Goal: Information Seeking & Learning: Understand process/instructions

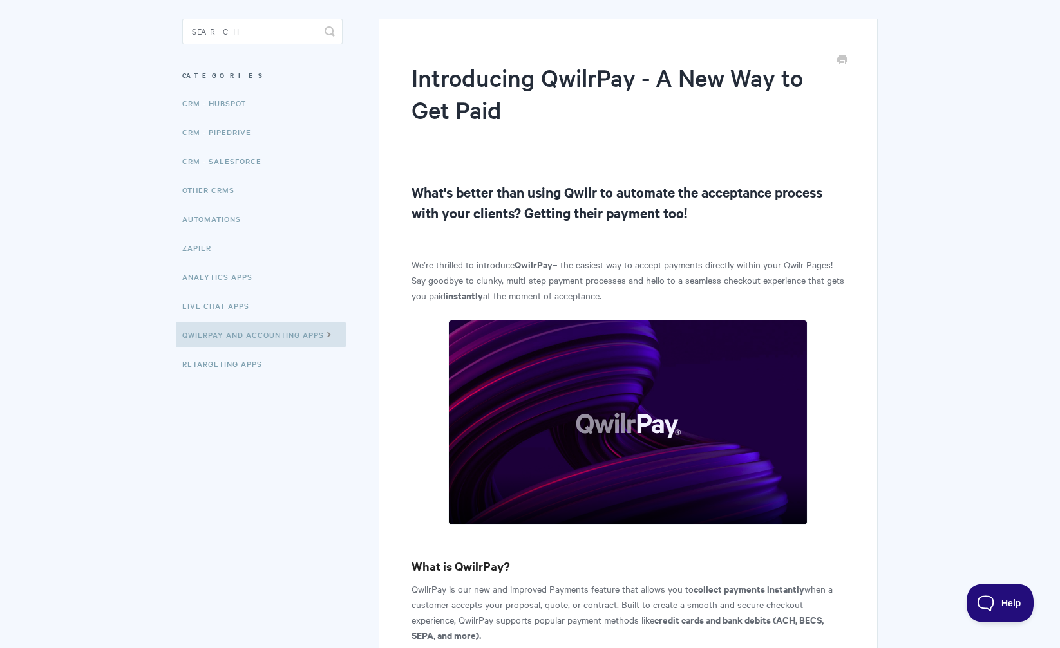
scroll to position [194, 0]
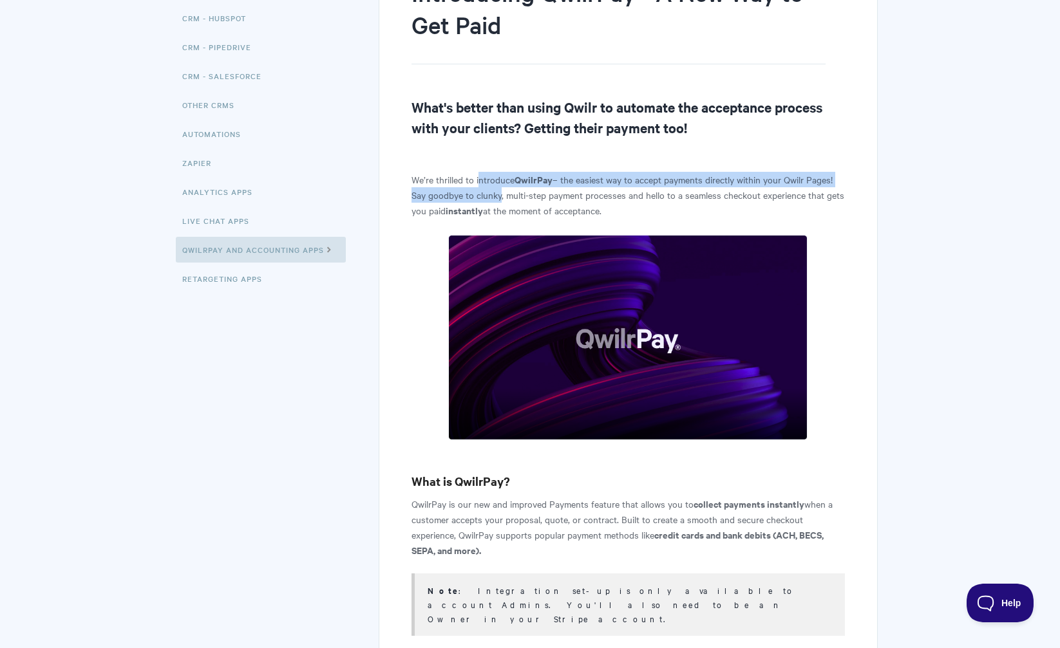
drag, startPoint x: 477, startPoint y: 176, endPoint x: 549, endPoint y: 193, distance: 74.2
click at [501, 199] on p "We’re thrilled to introduce QwilrPay – the easiest way to accept payments direc…" at bounding box center [627, 195] width 433 height 46
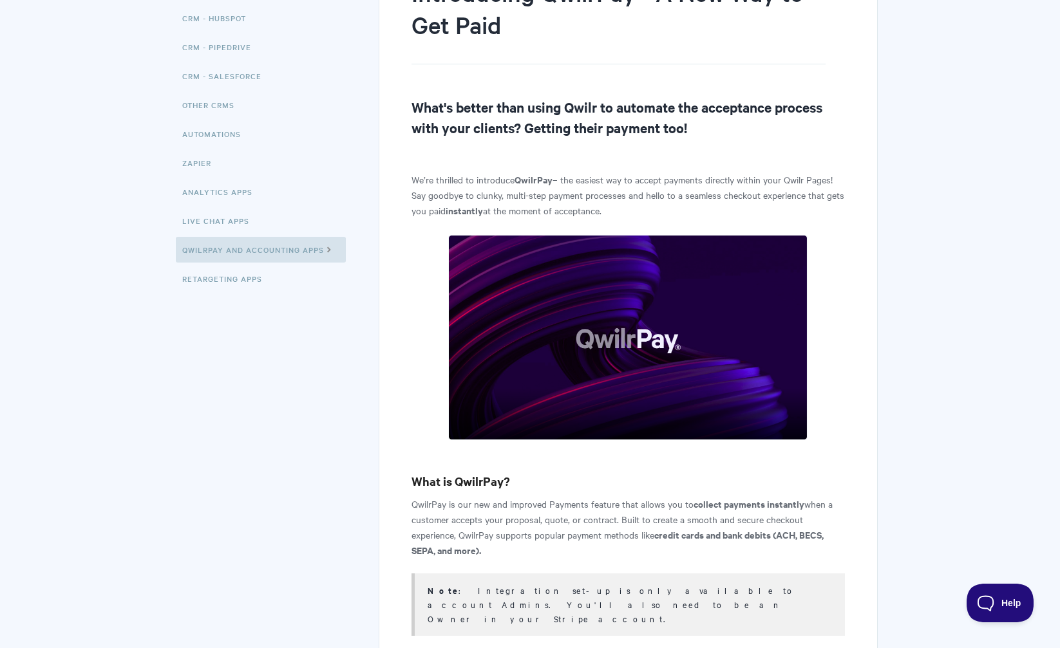
drag, startPoint x: 552, startPoint y: 192, endPoint x: 565, endPoint y: 195, distance: 13.3
click at [553, 192] on p "We’re thrilled to introduce QwilrPay – the easiest way to accept payments direc…" at bounding box center [627, 195] width 433 height 46
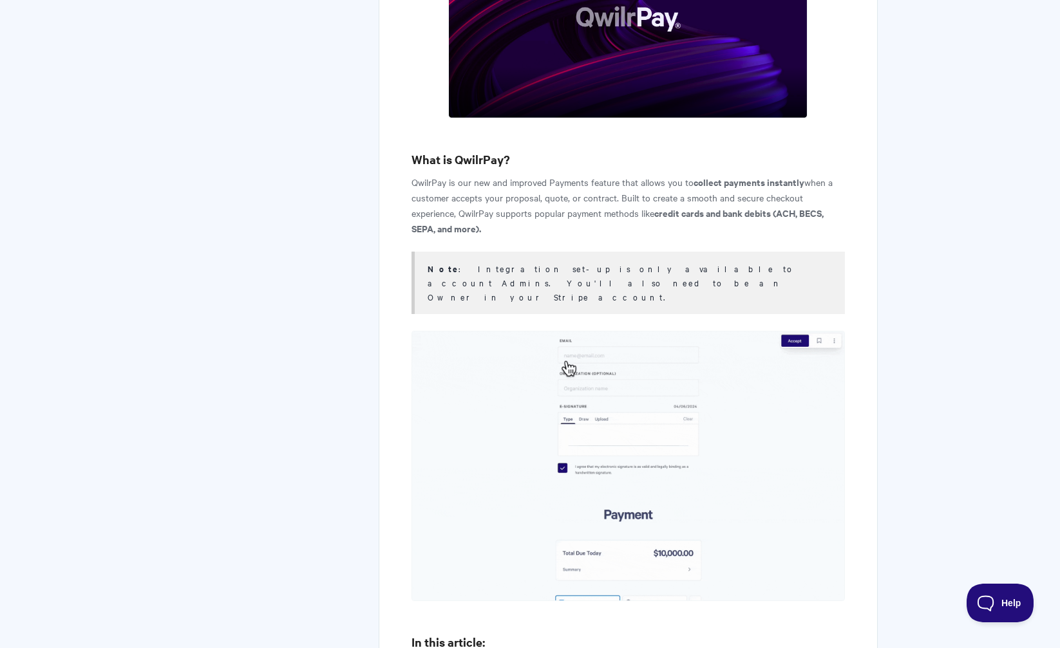
scroll to position [518, 0]
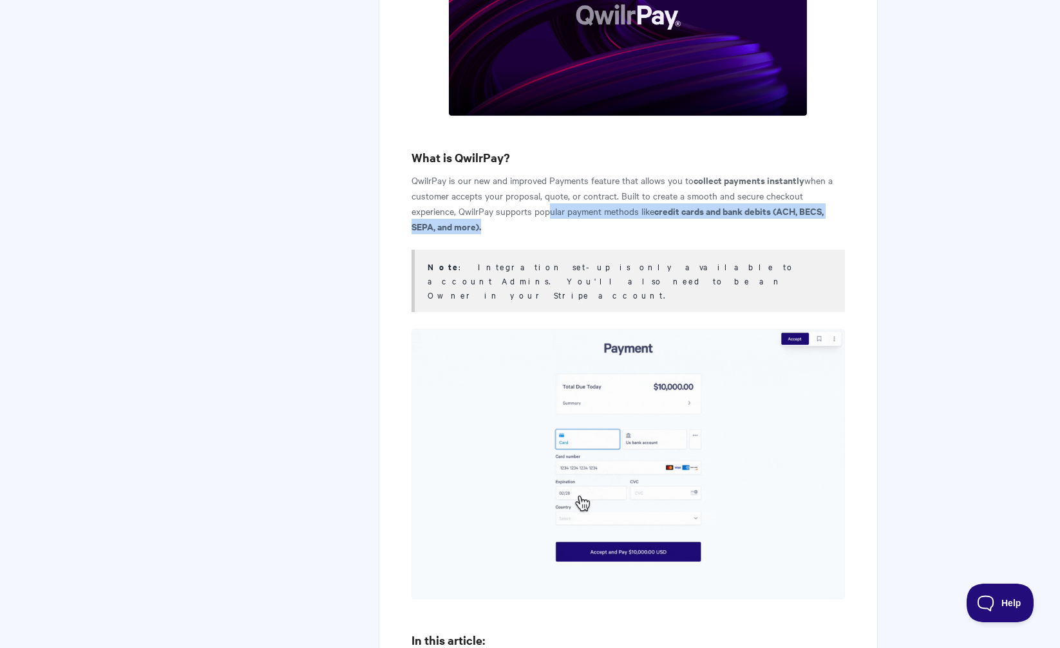
drag, startPoint x: 543, startPoint y: 210, endPoint x: 563, endPoint y: 229, distance: 27.8
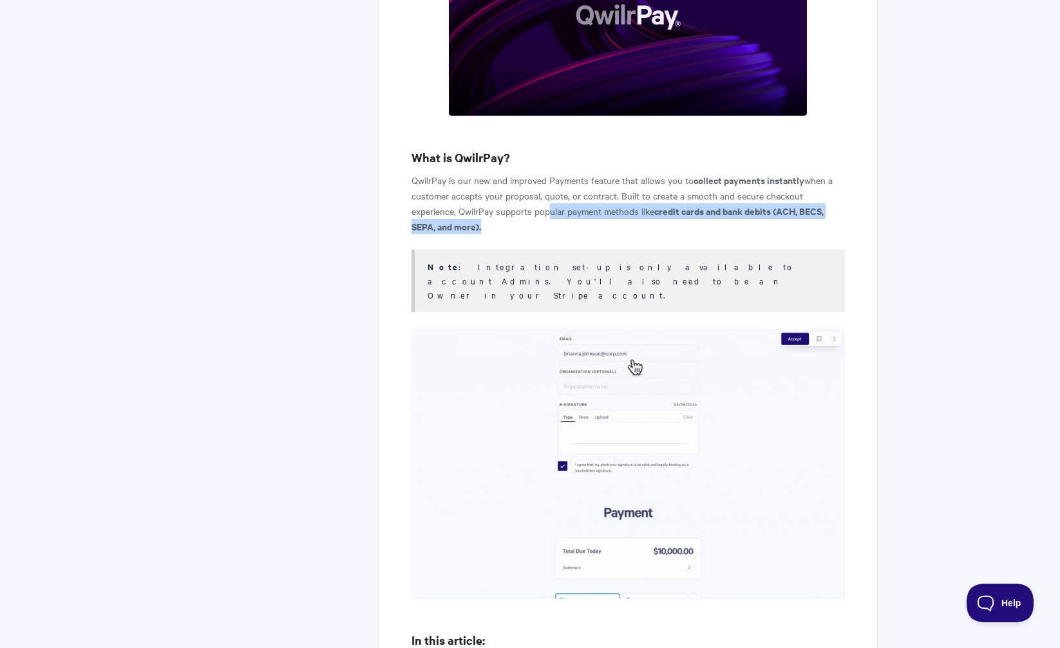
click at [563, 229] on p "QwilrPay is our new and improved Payments feature that allows you to collect pa…" at bounding box center [627, 204] width 433 height 62
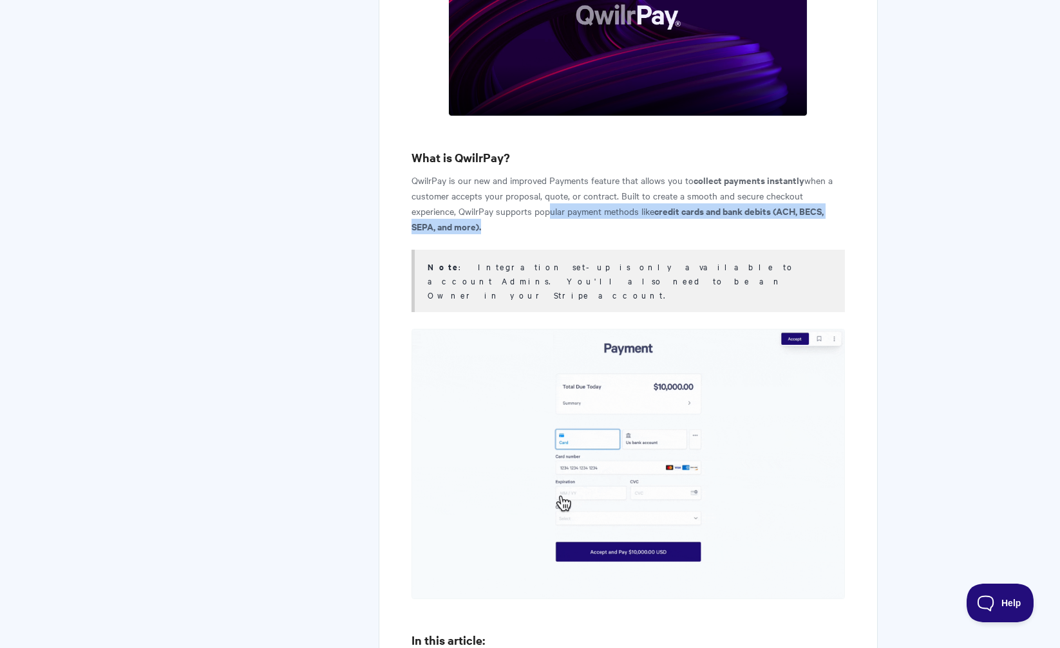
click at [612, 225] on p "QwilrPay is our new and improved Payments feature that allows you to collect pa…" at bounding box center [627, 204] width 433 height 62
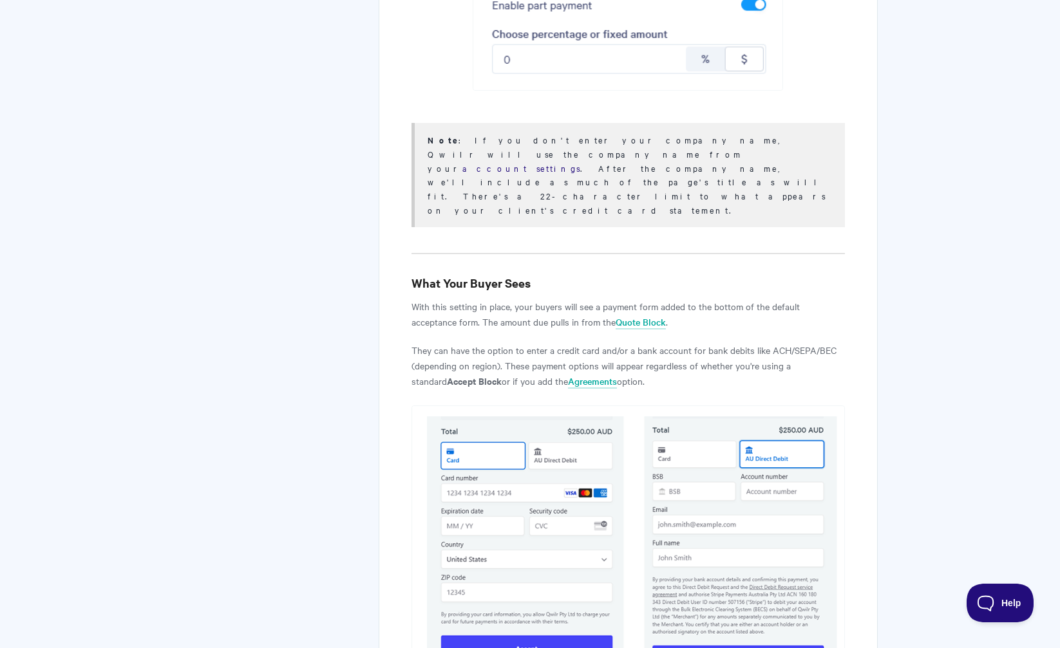
scroll to position [4185, 0]
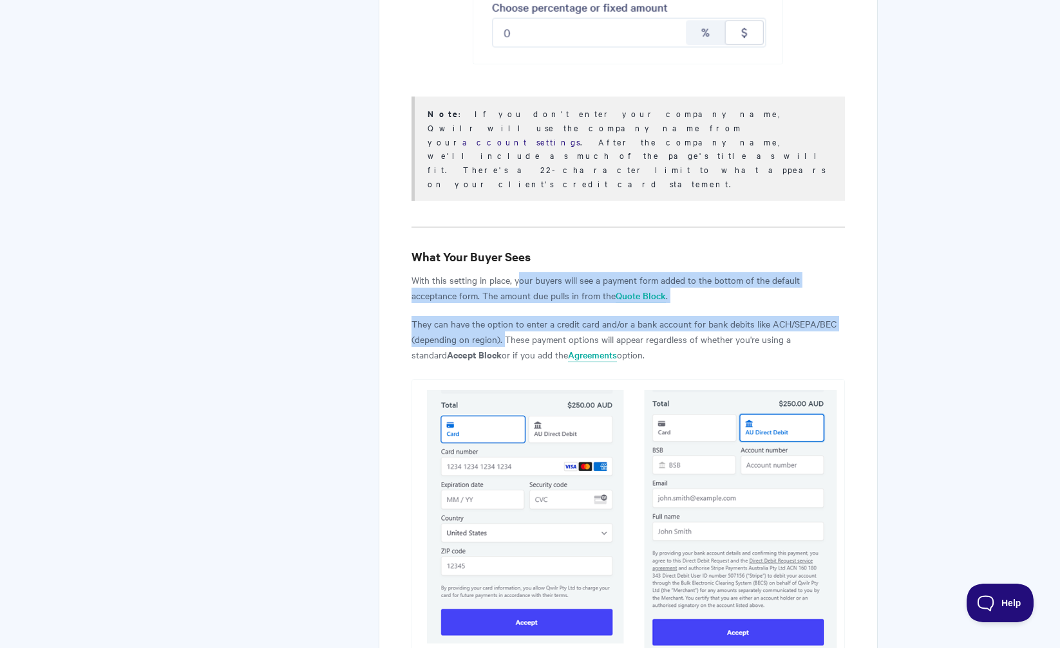
drag, startPoint x: 517, startPoint y: 122, endPoint x: 507, endPoint y: 178, distance: 57.0
click at [542, 316] on p "They can have the option to enter a credit card and/or a bank account for bank …" at bounding box center [627, 339] width 433 height 46
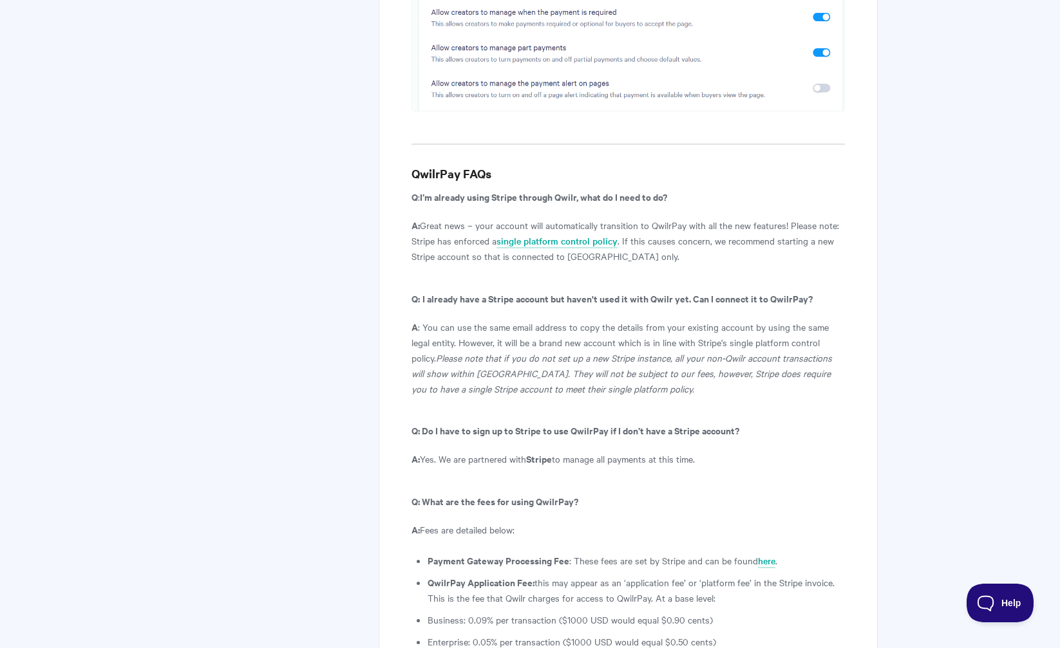
scroll to position [6565, 0]
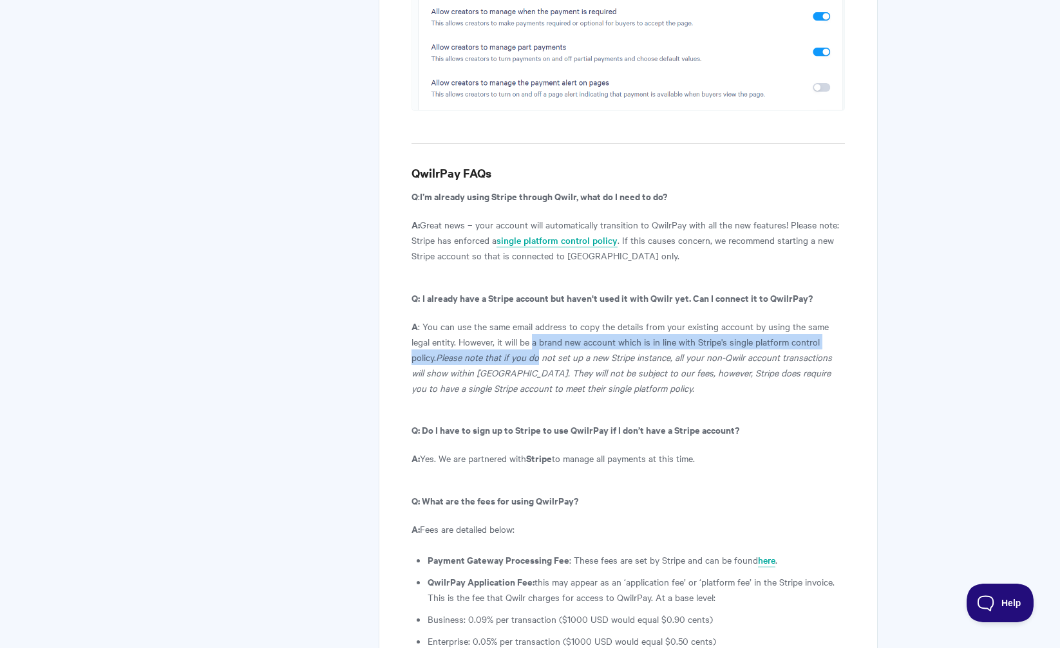
drag, startPoint x: 535, startPoint y: 182, endPoint x: 594, endPoint y: 191, distance: 59.9
click at [544, 319] on p "A : You can use the same email address to copy the details from your existing a…" at bounding box center [627, 357] width 433 height 77
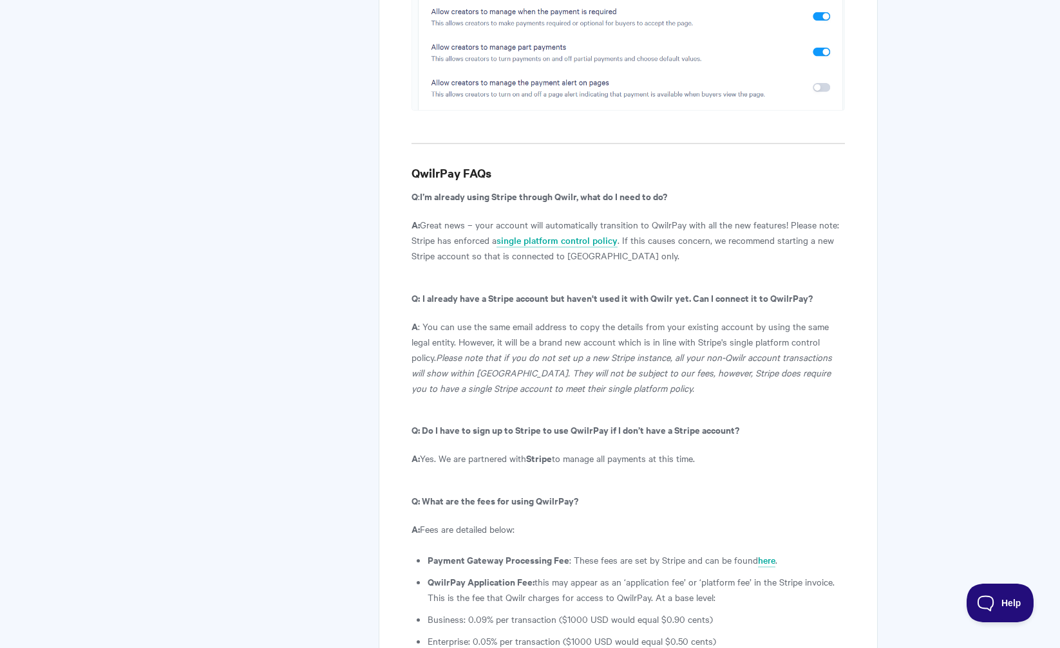
click at [682, 351] on icon "Please note that if you do not set up a new Stripe instance, all your non-Qwilr…" at bounding box center [621, 373] width 420 height 44
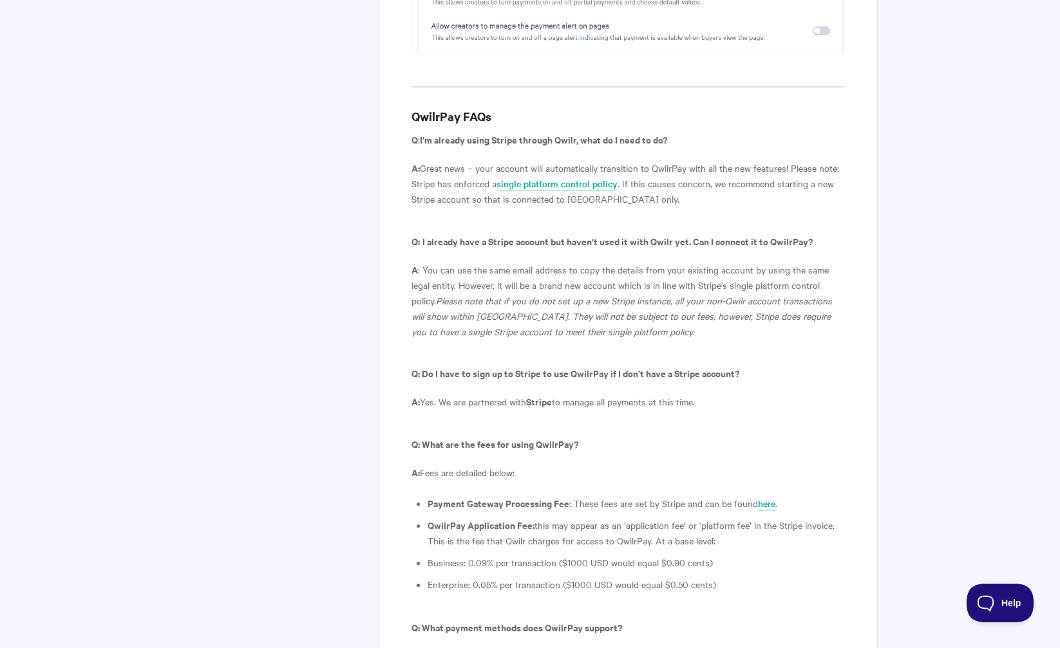
scroll to position [6647, 0]
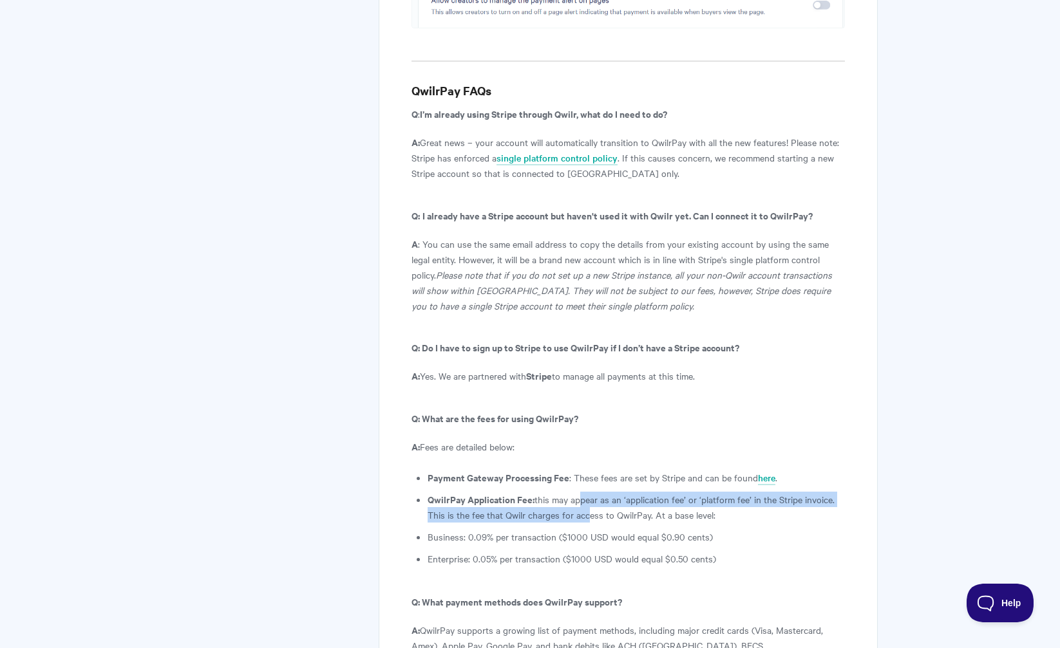
drag, startPoint x: 578, startPoint y: 336, endPoint x: 582, endPoint y: 360, distance: 24.2
click at [582, 492] on li "QwilrPay Application Fee: this may appear as an ‘application fee’ or ‘platform …" at bounding box center [635, 507] width 417 height 31
click at [606, 492] on li "QwilrPay Application Fee: this may appear as an ‘application fee’ or ‘platform …" at bounding box center [635, 507] width 417 height 31
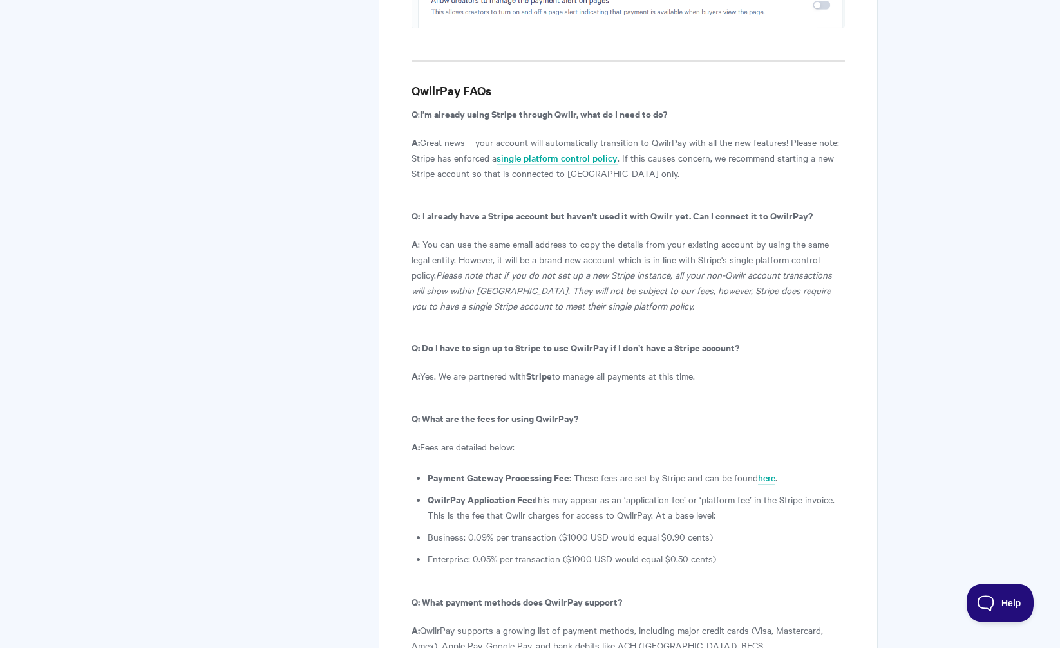
drag, startPoint x: 730, startPoint y: 353, endPoint x: 691, endPoint y: 332, distance: 44.7
click at [693, 470] on ul "Payment Gateway Processing Fee : These fees are set by Stripe and can be found …" at bounding box center [635, 518] width 417 height 97
click at [545, 471] on b "Payment Gateway Processing Fee" at bounding box center [498, 478] width 142 height 14
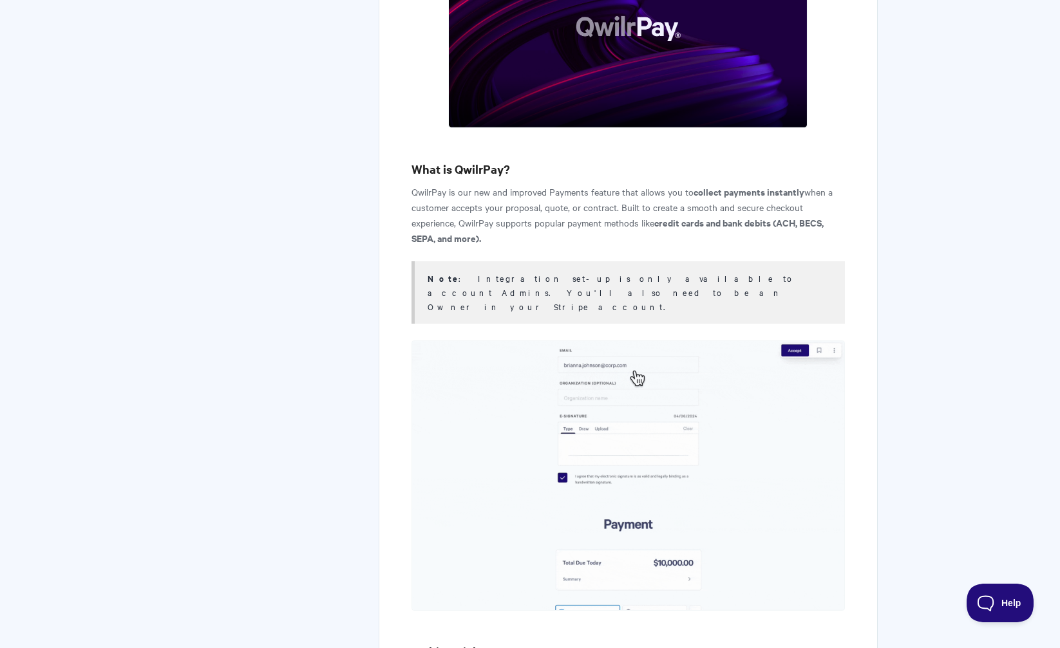
scroll to position [0, 0]
